Goal: Task Accomplishment & Management: Complete application form

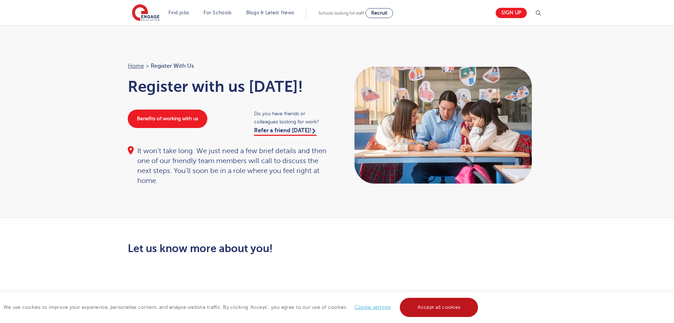
click at [428, 306] on link "Accept all cookies" at bounding box center [439, 306] width 79 height 19
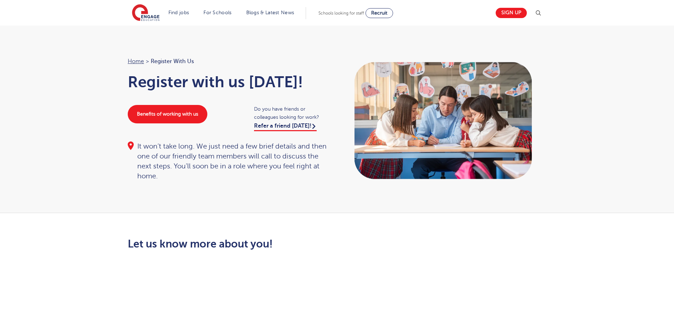
scroll to position [35, 0]
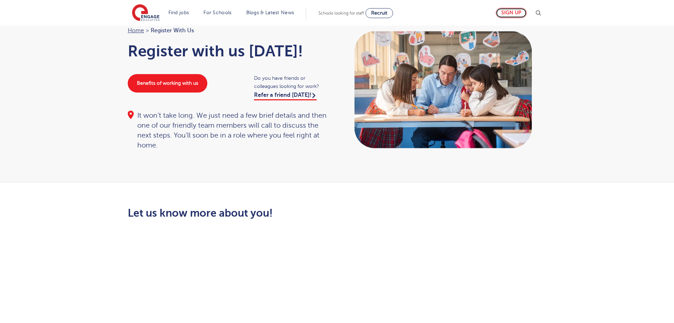
click at [508, 13] on link "Sign up" at bounding box center [511, 13] width 31 height 10
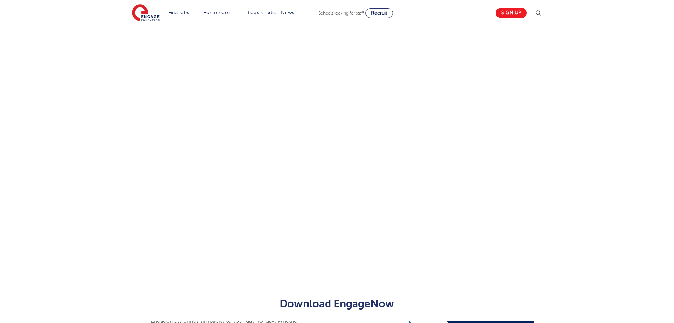
scroll to position [283, 0]
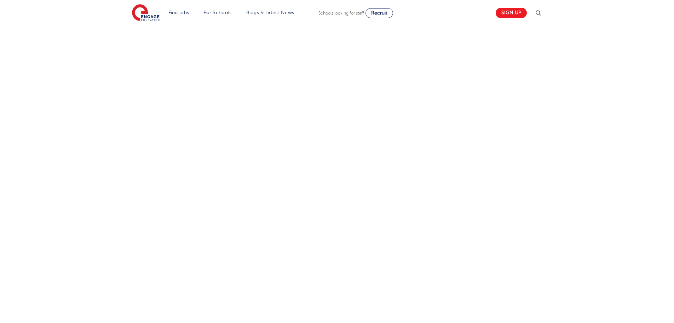
click at [418, 169] on div "Let us know more about you!" at bounding box center [336, 146] width 429 height 374
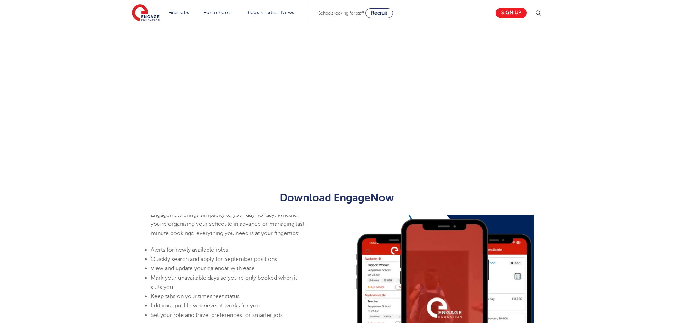
scroll to position [460, 0]
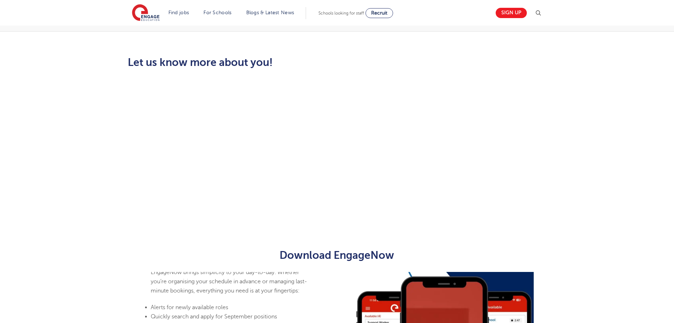
scroll to position [84, 0]
